Goal: Task Accomplishment & Management: Use online tool/utility

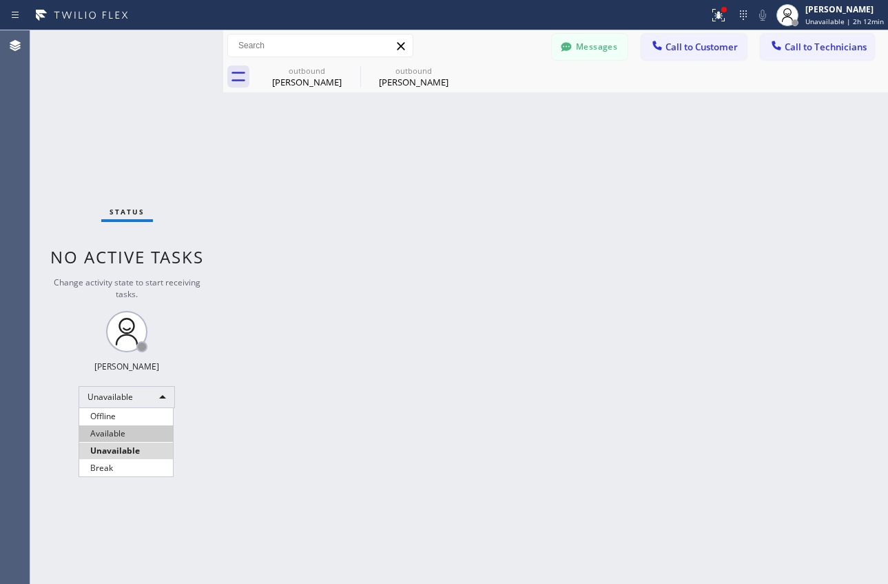
scroll to position [249, 0]
click at [111, 429] on li "Available" at bounding box center [126, 433] width 94 height 17
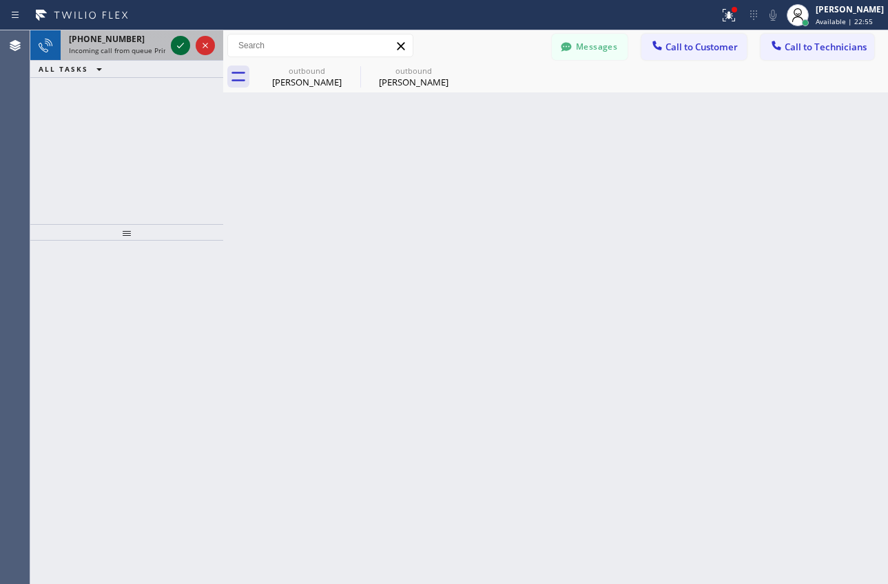
click at [178, 45] on icon at bounding box center [180, 45] width 17 height 17
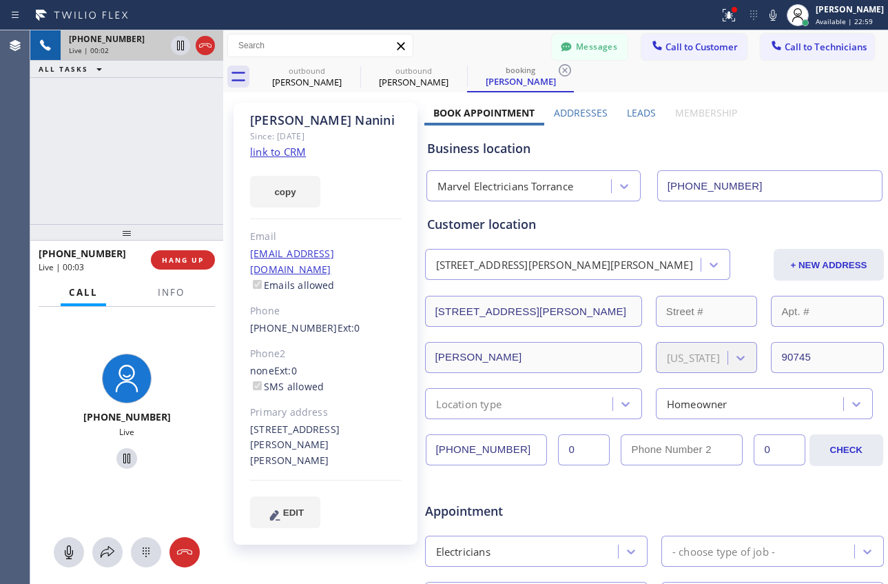
type input "[PHONE_NUMBER]"
click at [292, 154] on link "link to CRM" at bounding box center [278, 152] width 56 height 14
click at [172, 263] on span "HANG UP" at bounding box center [183, 260] width 42 height 10
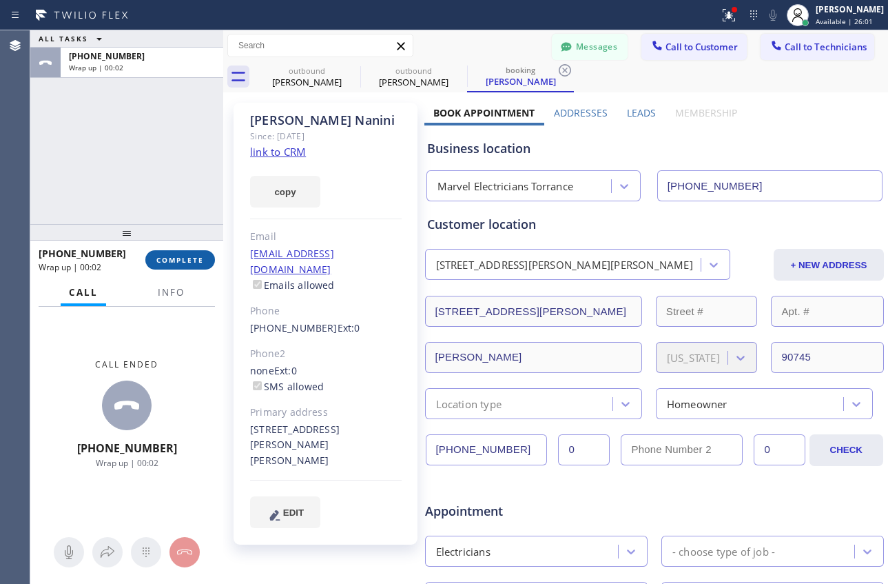
click at [189, 256] on span "COMPLETE" at bounding box center [180, 260] width 48 height 10
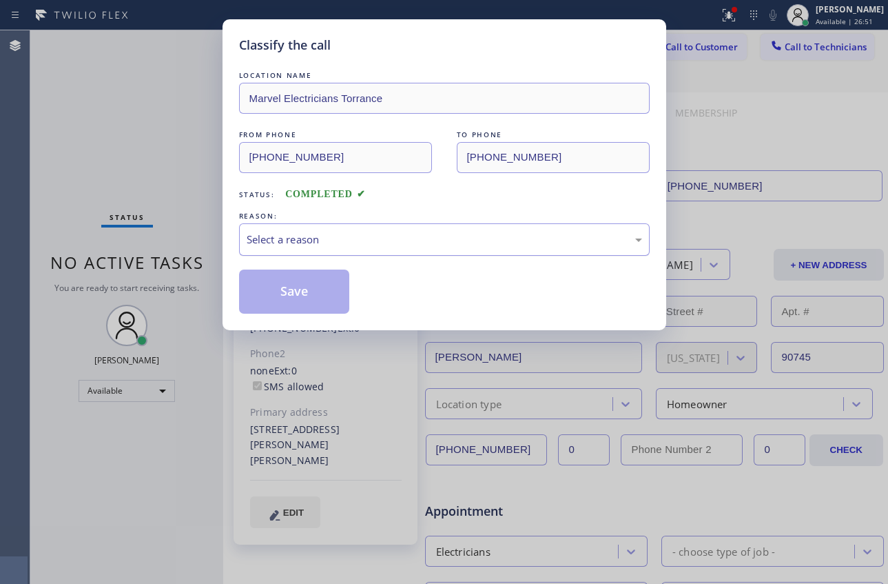
click at [423, 243] on div "Select a reason" at bounding box center [445, 240] width 396 height 16
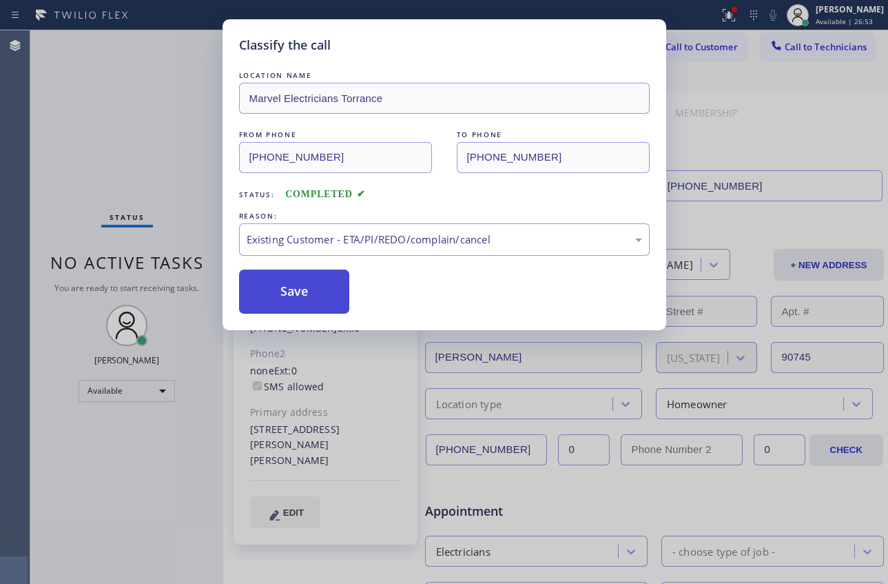
click at [285, 284] on button "Save" at bounding box center [294, 292] width 111 height 44
type input "[PHONE_NUMBER]"
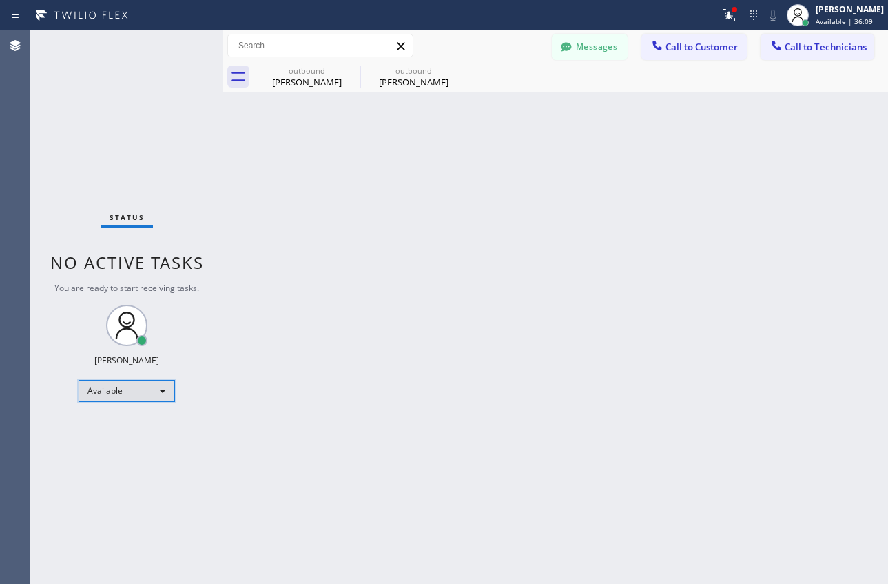
click at [141, 399] on div "Available" at bounding box center [127, 391] width 96 height 22
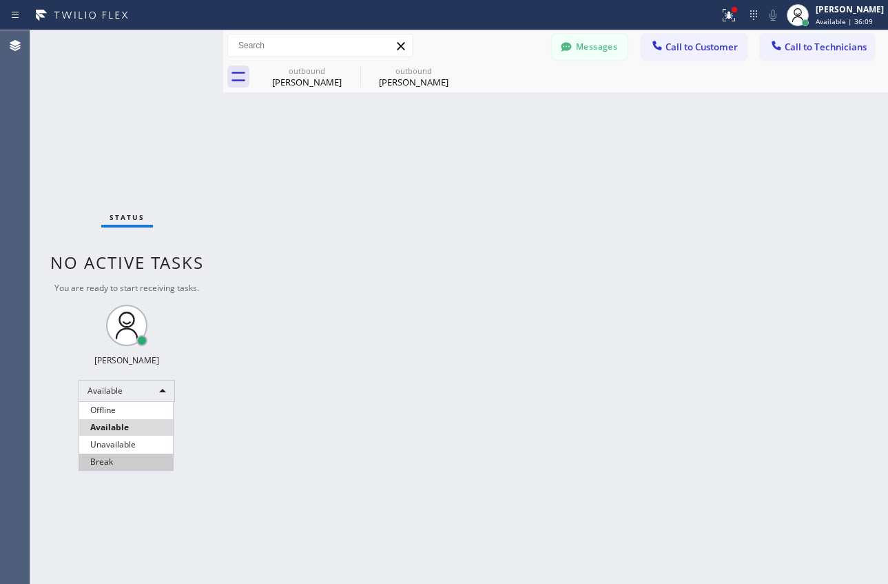
click at [130, 465] on li "Break" at bounding box center [126, 462] width 94 height 17
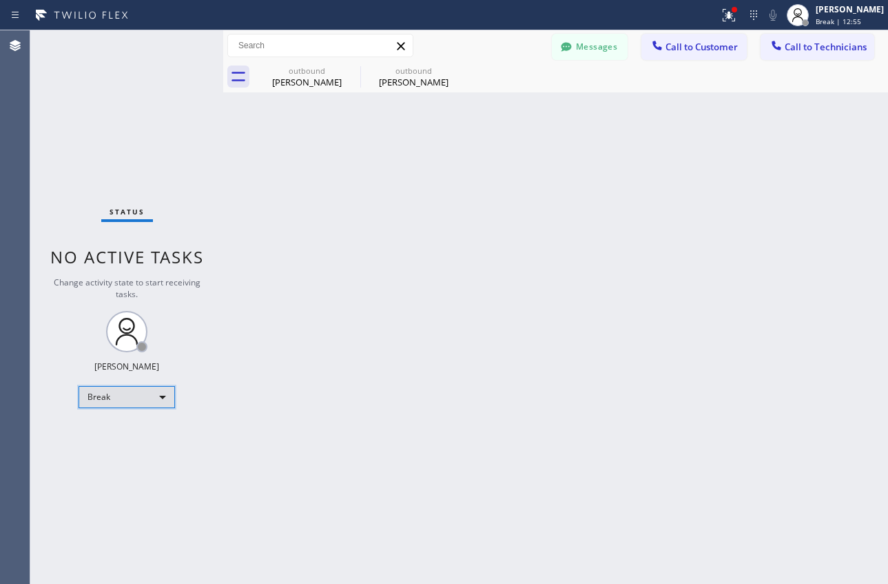
click at [140, 401] on div "Break" at bounding box center [127, 397] width 96 height 22
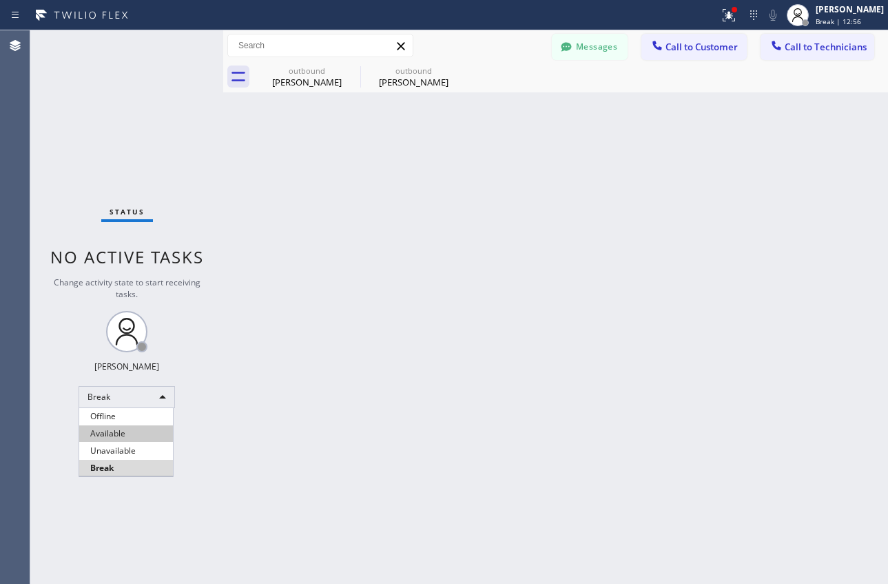
click at [125, 436] on li "Available" at bounding box center [126, 433] width 94 height 17
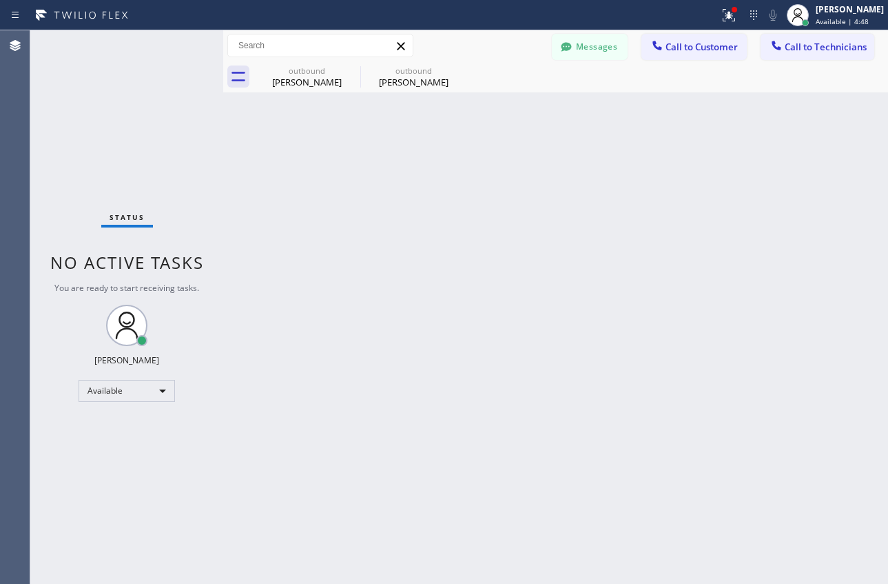
click at [441, 219] on div "Back to Dashboard Change Sender ID Customers Technicians RP [PERSON_NAME] [DATE…" at bounding box center [555, 306] width 665 height 553
